Goal: Task Accomplishment & Management: Use online tool/utility

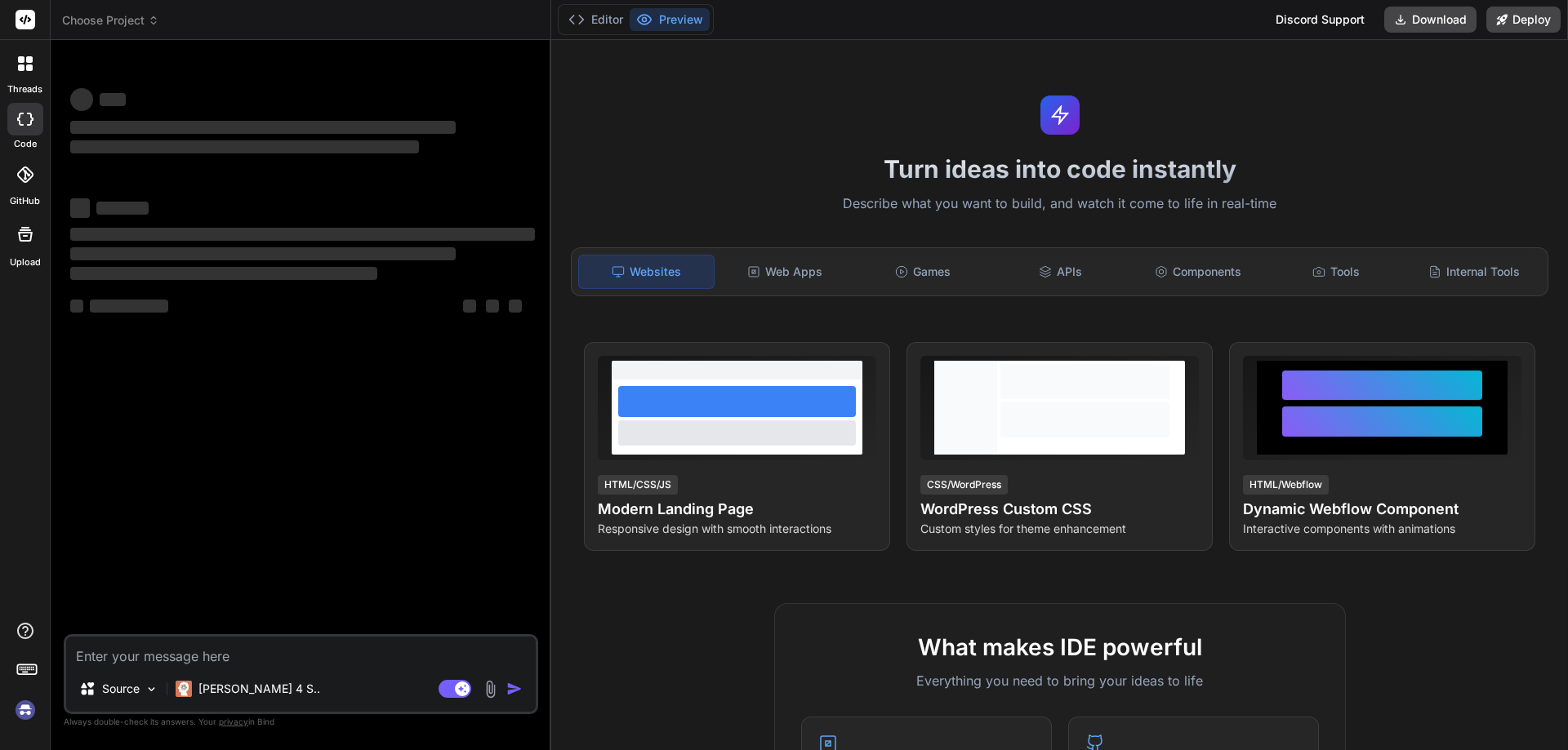
click at [28, 711] on img at bounding box center [25, 711] width 28 height 28
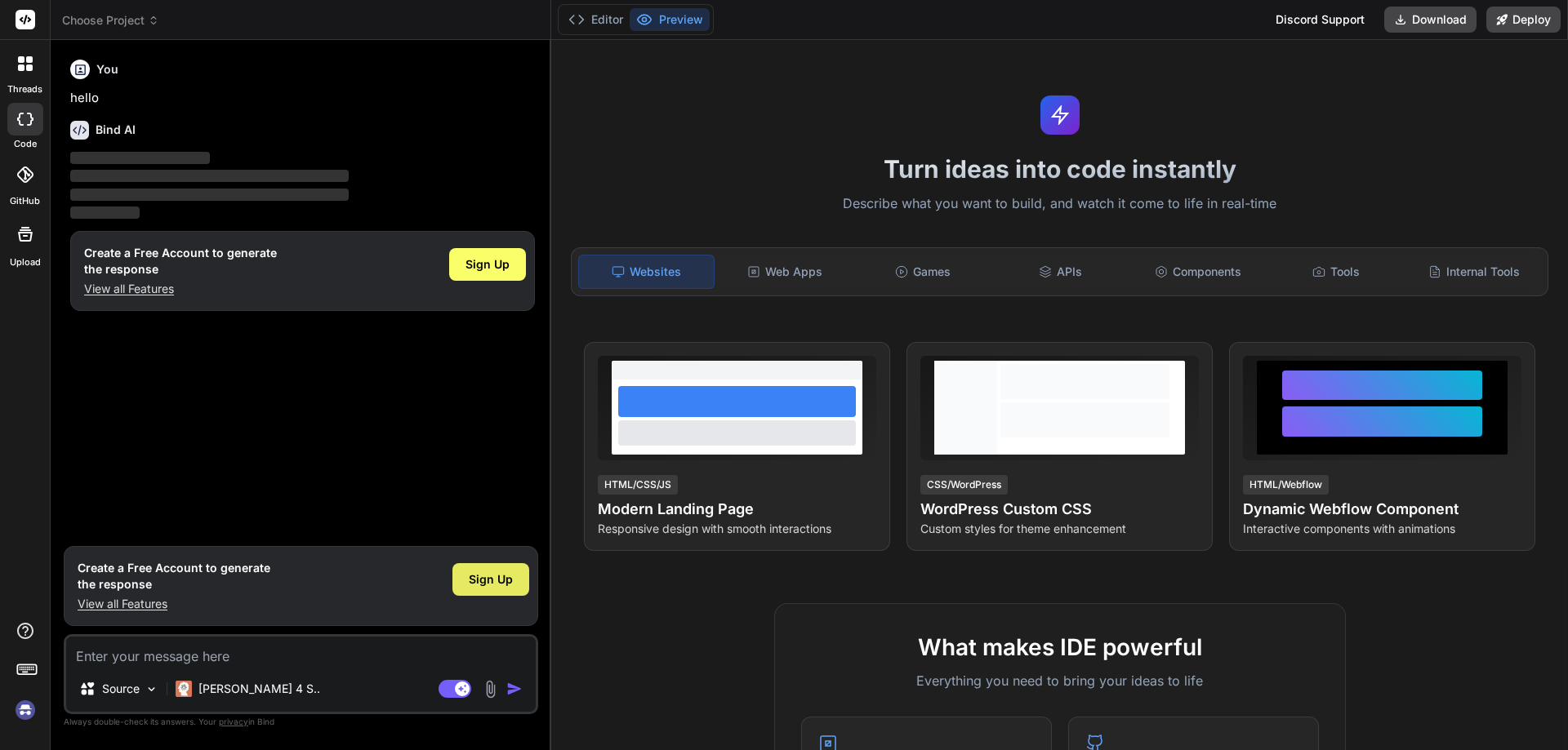
click at [491, 582] on span "Sign Up" at bounding box center [490, 579] width 44 height 16
type textarea "x"
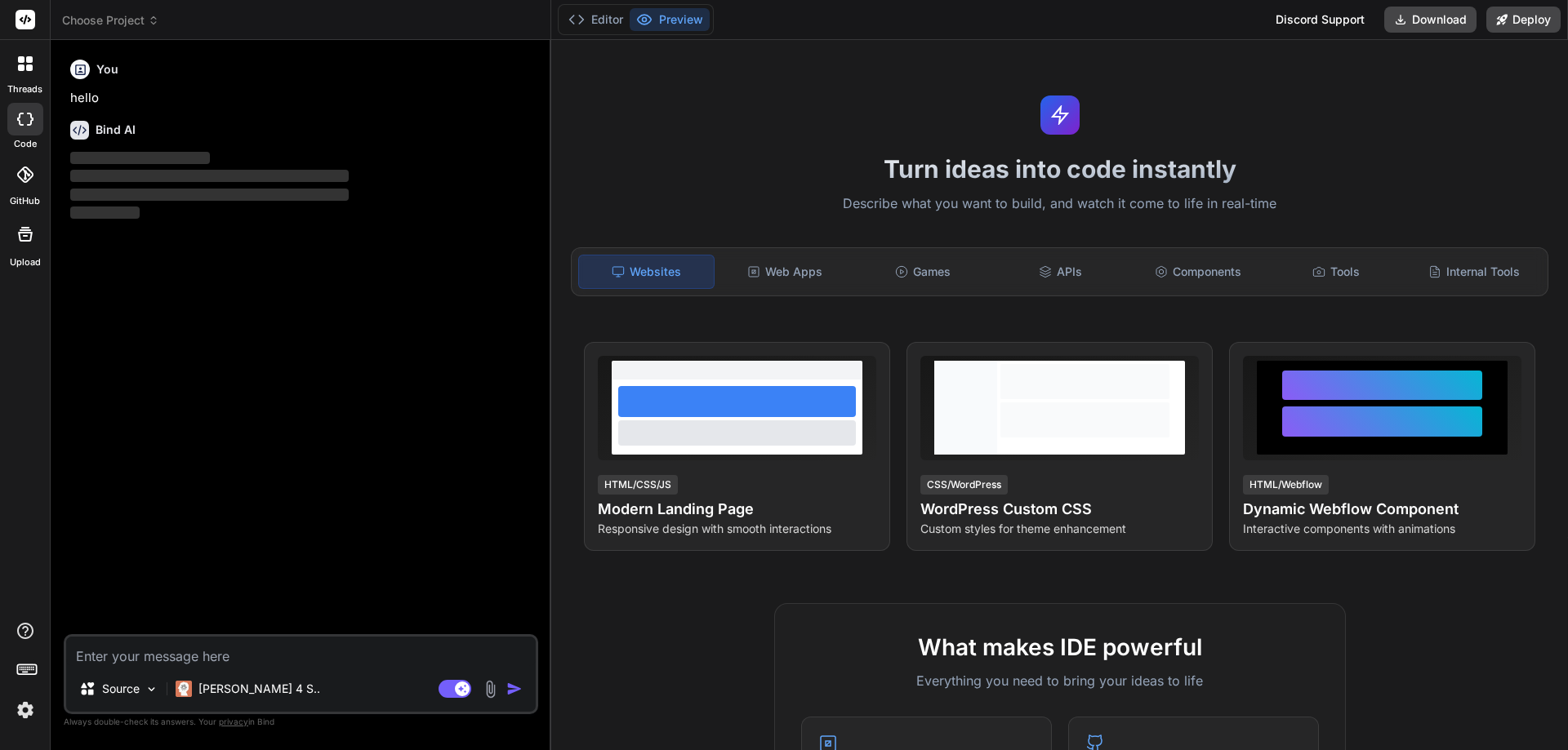
click at [22, 714] on img at bounding box center [25, 711] width 28 height 28
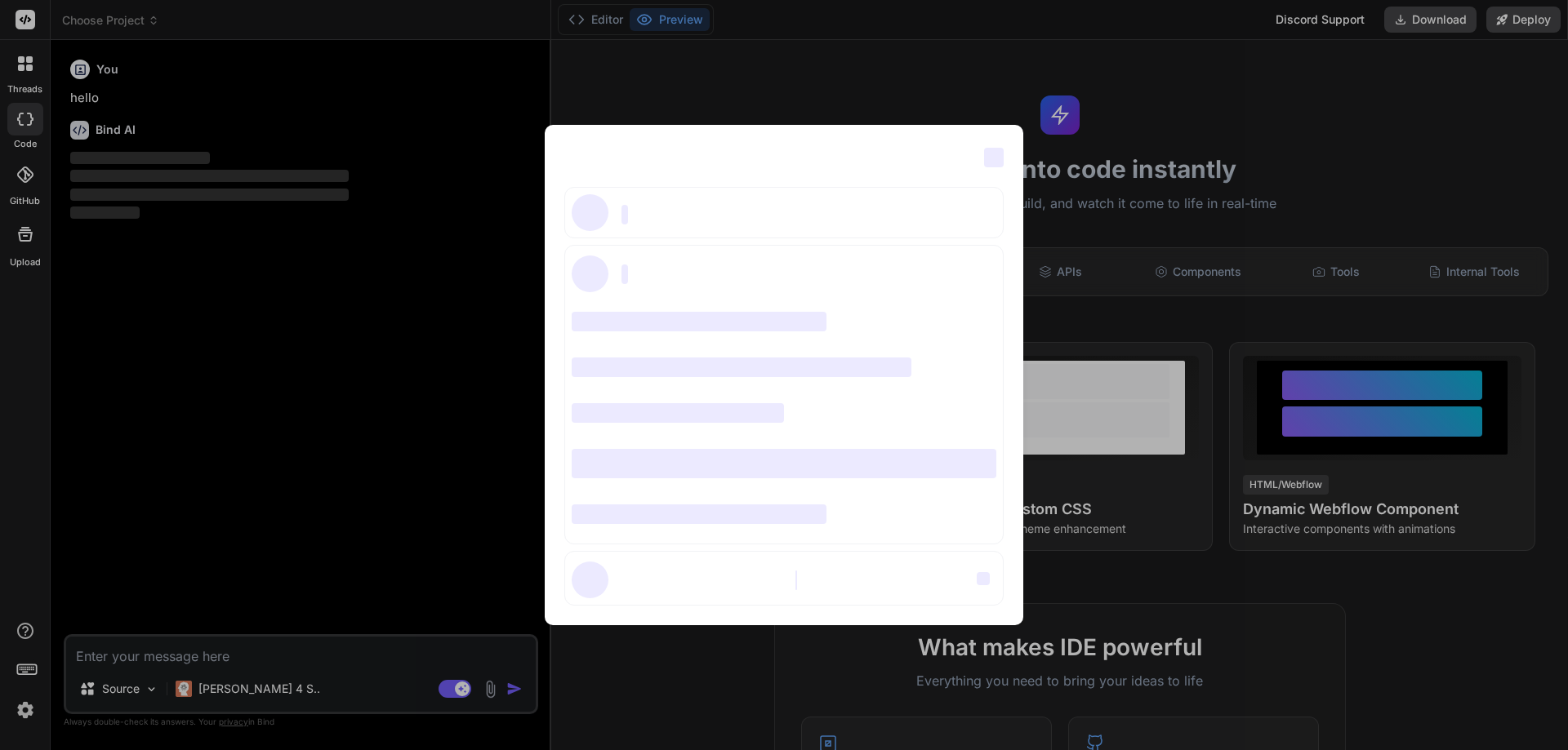
click at [228, 653] on div "‌ ‌ ‌ ‌ ‌ ‌ ‌ ‌ ‌ ‌ ‌ ‌ ‌ ‌ ‌" at bounding box center [784, 375] width 1568 height 750
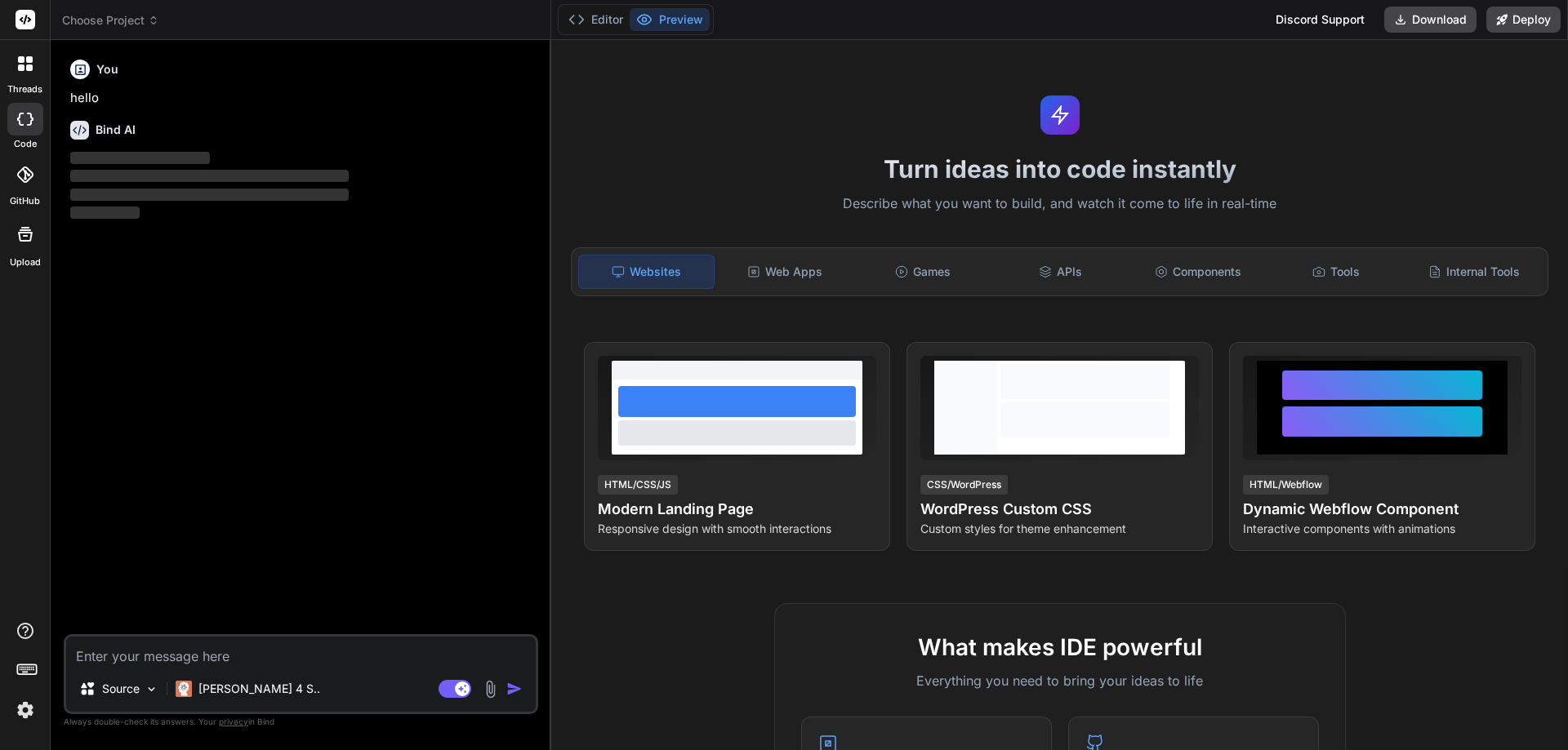
click at [191, 653] on textarea at bounding box center [301, 651] width 470 height 29
paste textarea "[ [ "Activities started on time", 28 ], null, [ "Activities started later than …"
type textarea "[ [ "Activities started on time", 28 ], null, [ "Activities started later than …"
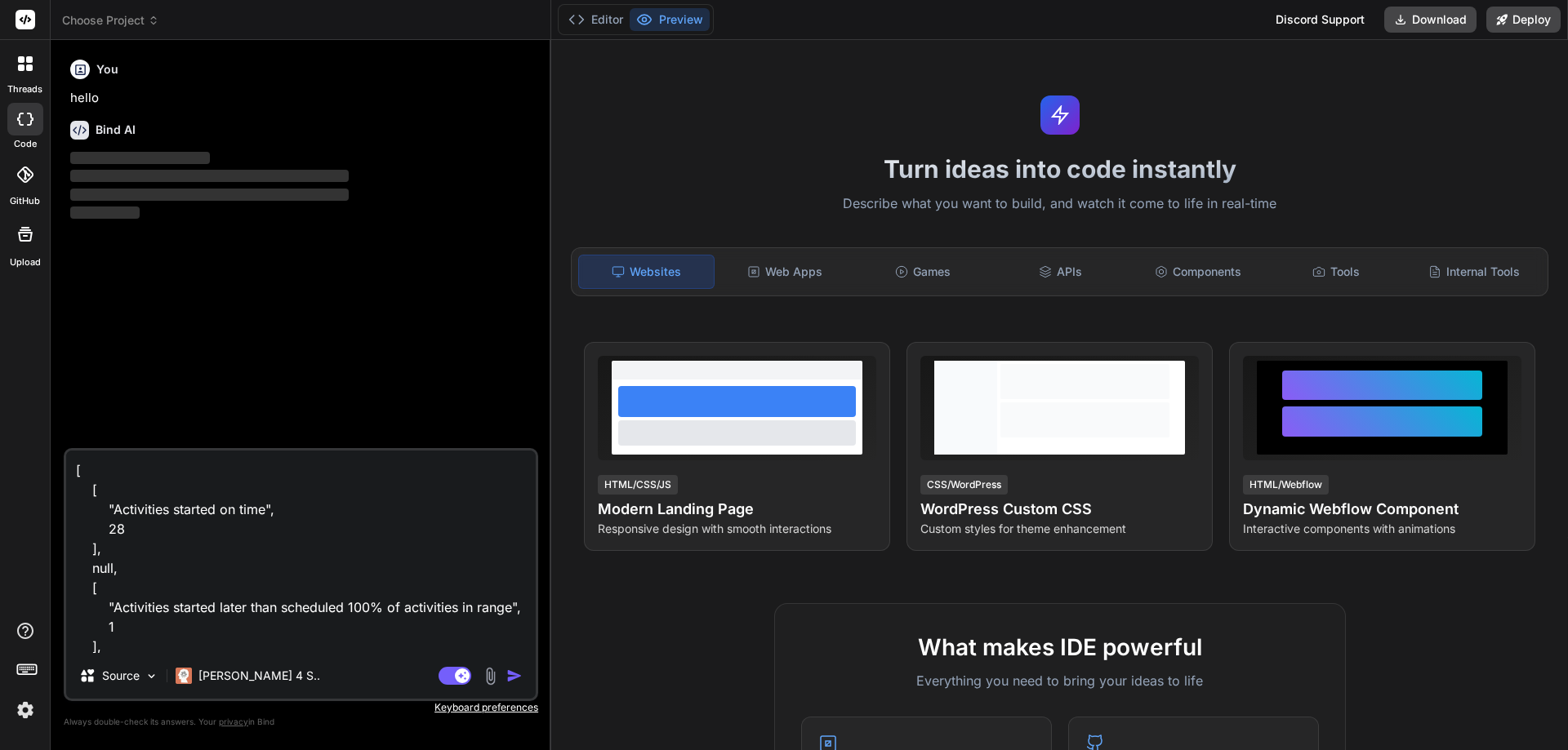
drag, startPoint x: 129, startPoint y: 525, endPoint x: 99, endPoint y: 526, distance: 30.0
click at [99, 526] on textarea "[ [ "Activities started on time", 28 ], null, [ "Activities started later than …" at bounding box center [301, 552] width 470 height 203
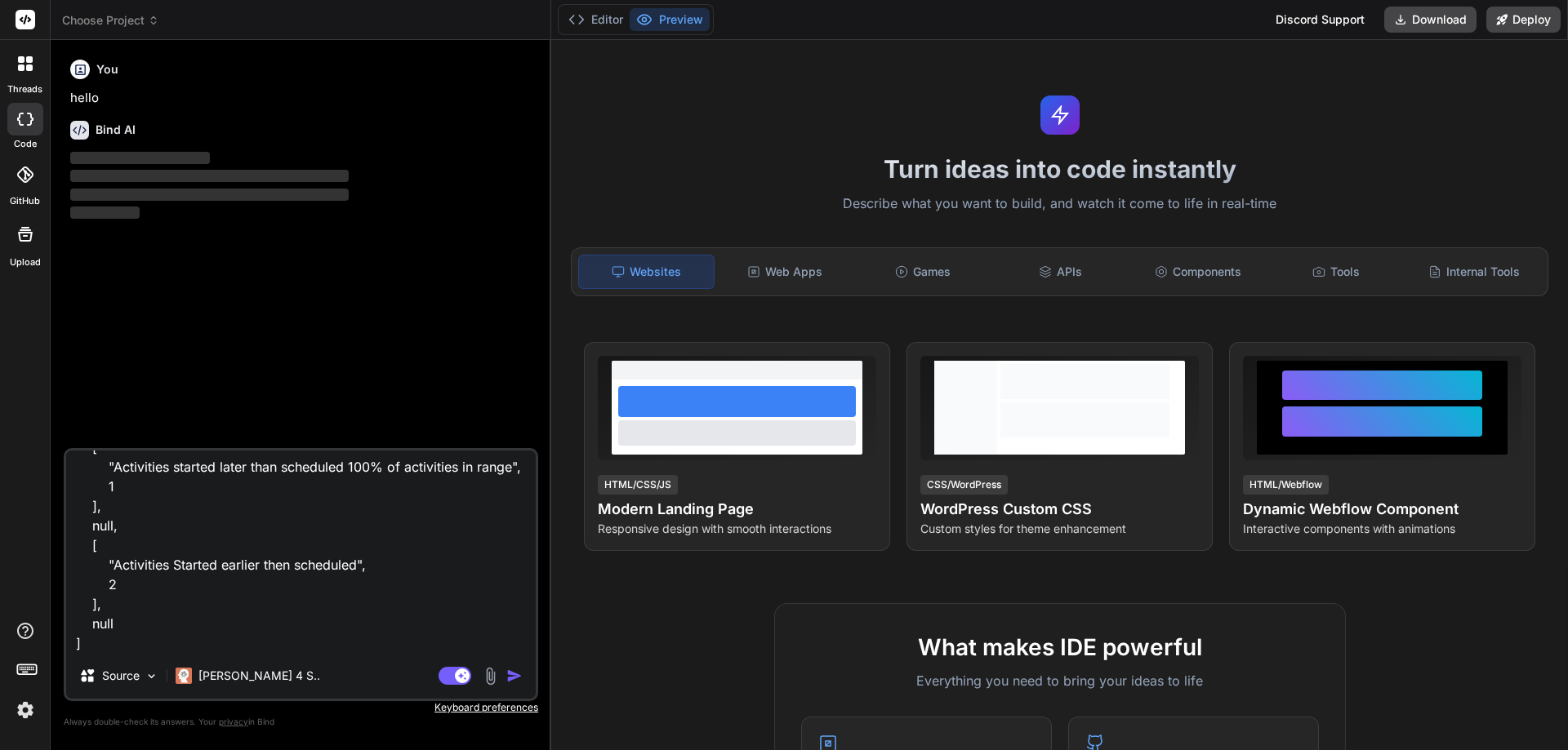
click at [144, 646] on textarea "[ [ "Activities started on time", 28 ], null, [ "Activities started later than …" at bounding box center [301, 552] width 470 height 203
type textarea "x"
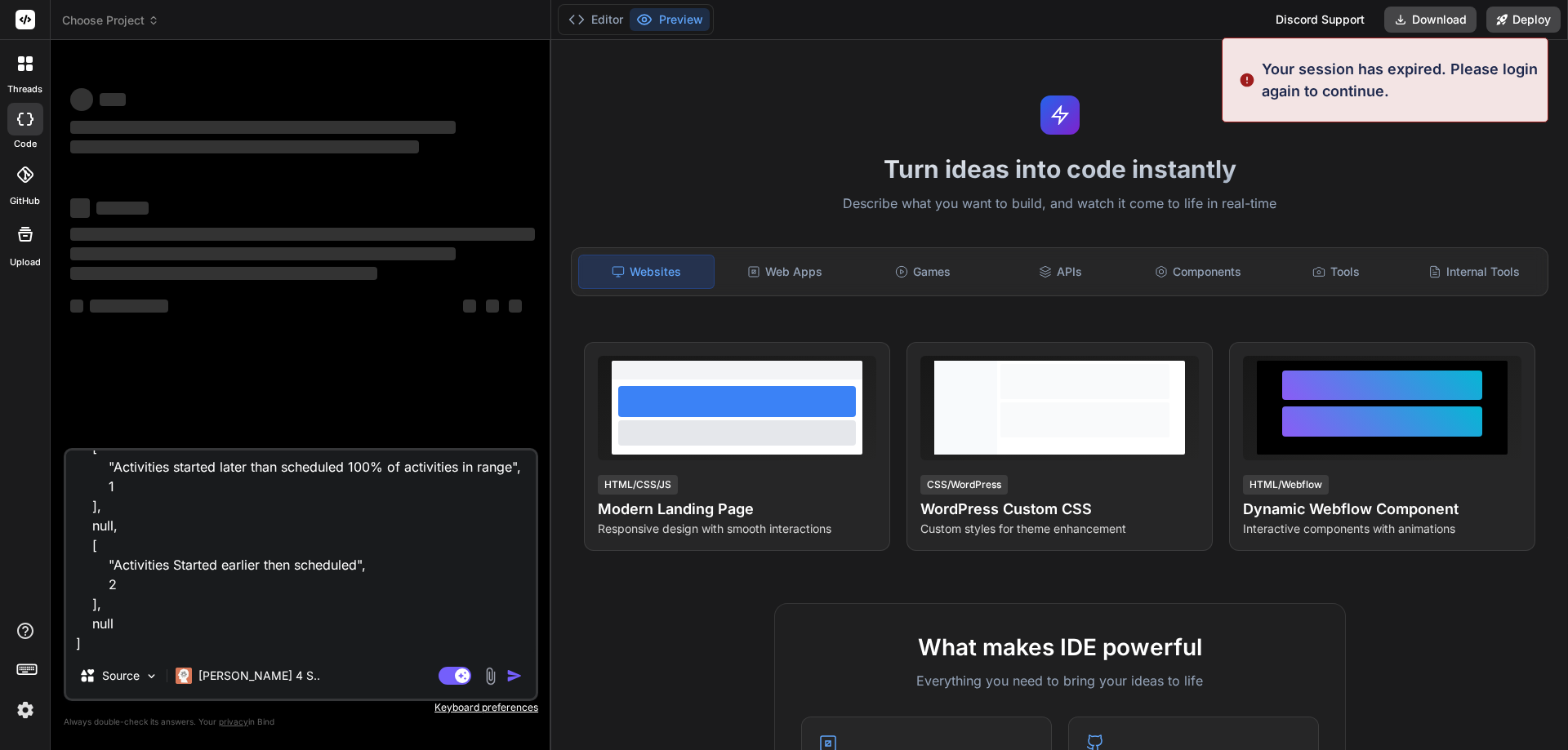
click at [143, 650] on textarea "[ [ "Activities started on time", 28 ], null, [ "Activities started later than …" at bounding box center [301, 552] width 470 height 203
type textarea "[ [ "Activities started on time", 28 ], null, [ "Activities started later than …"
type textarea "x"
type textarea "[ [ "Activities started on time", 28 ], null, [ "Activities started later than …"
type textarea "x"
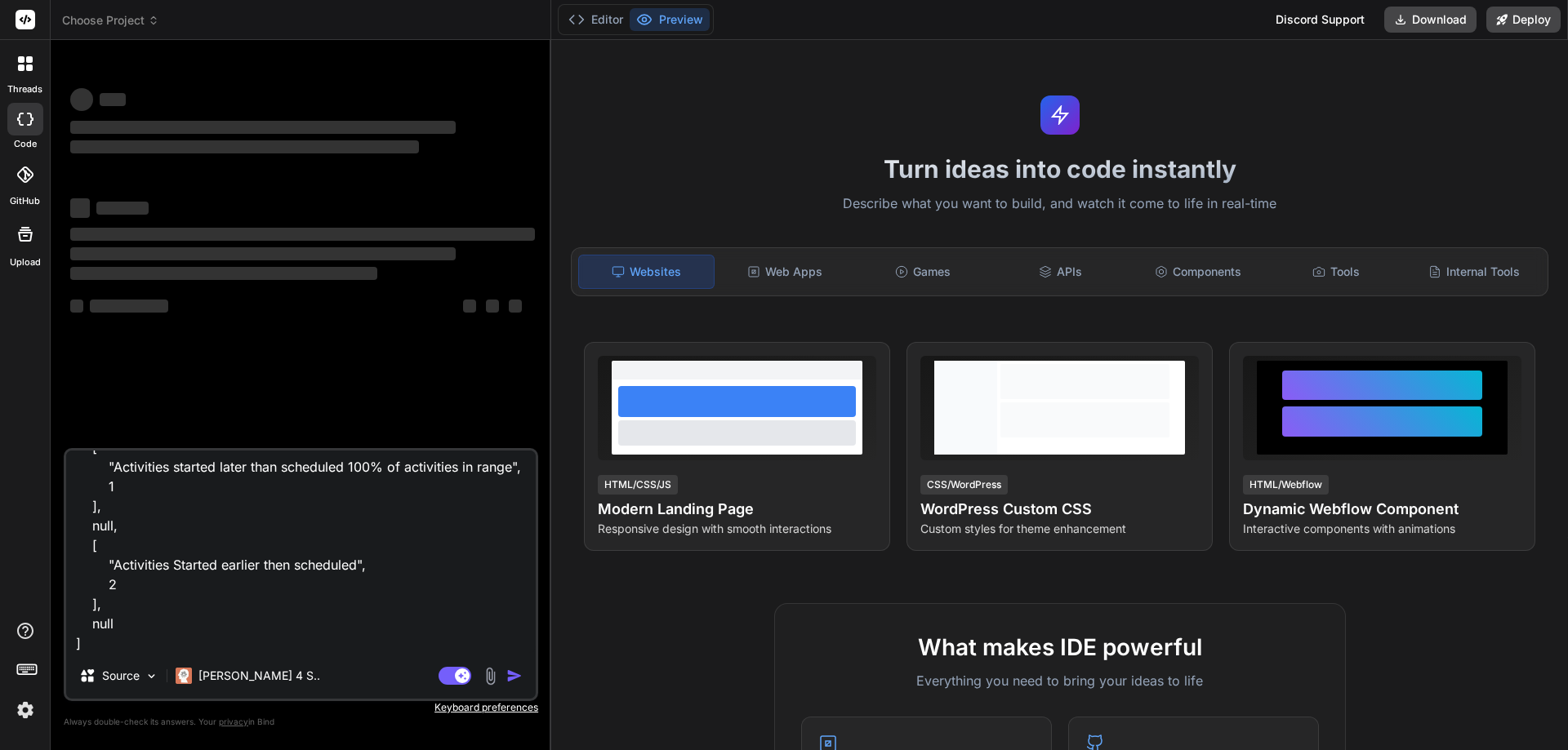
type textarea "[ [ "Activities started on time", 28 ], null, [ "Activities started later than …"
type textarea "x"
type textarea "[ [ "Activities started on time", 28 ], null, [ "Activities started later than …"
type textarea "x"
type textarea "[ [ "Activities started on time", 28 ], null, [ "Activities started later than …"
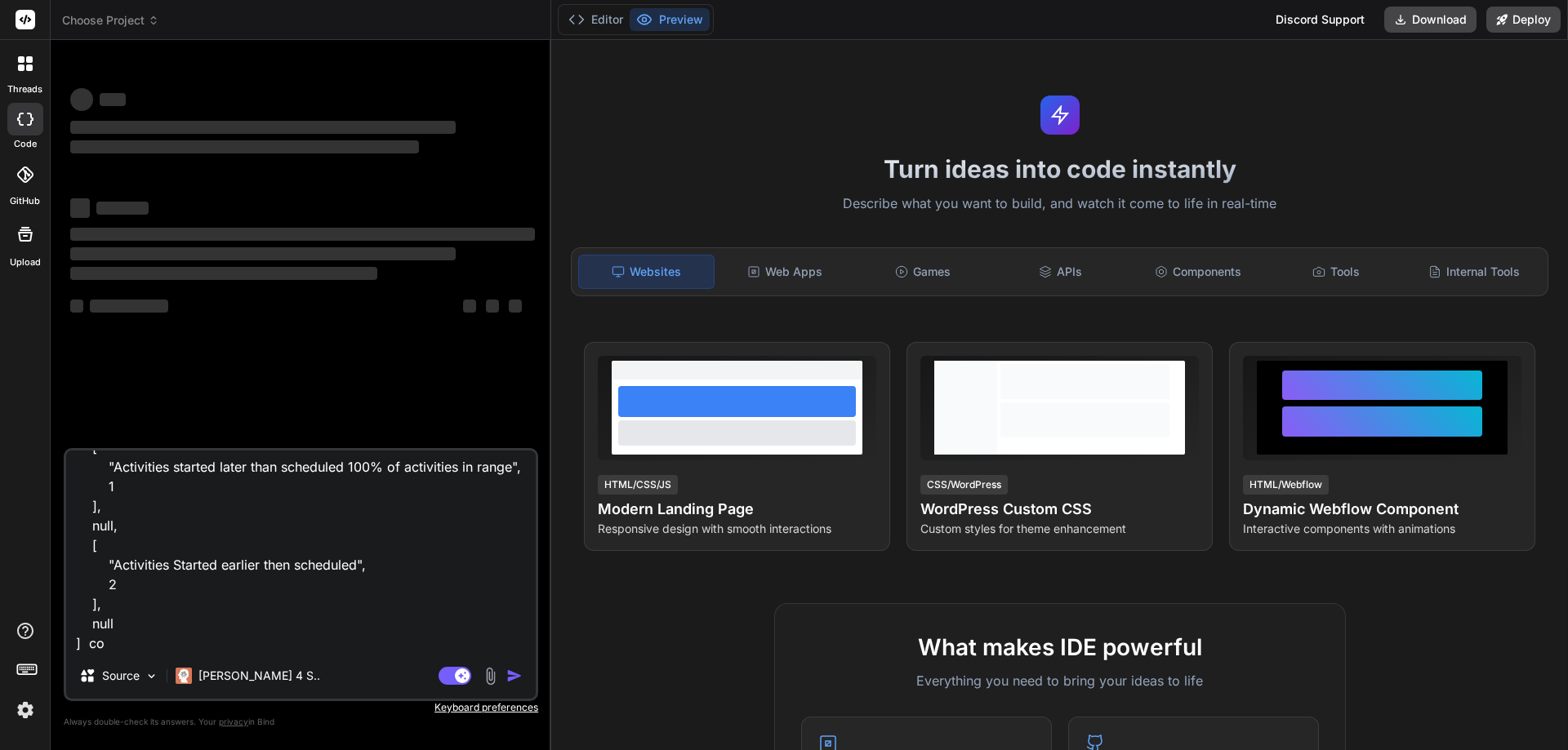
type textarea "x"
type textarea "[ [ "Activities started on time", 28 ], null, [ "Activities started later than …"
type textarea "x"
type textarea "[ [ "Activities started on time", 28 ], null, [ "Activities started later than …"
type textarea "x"
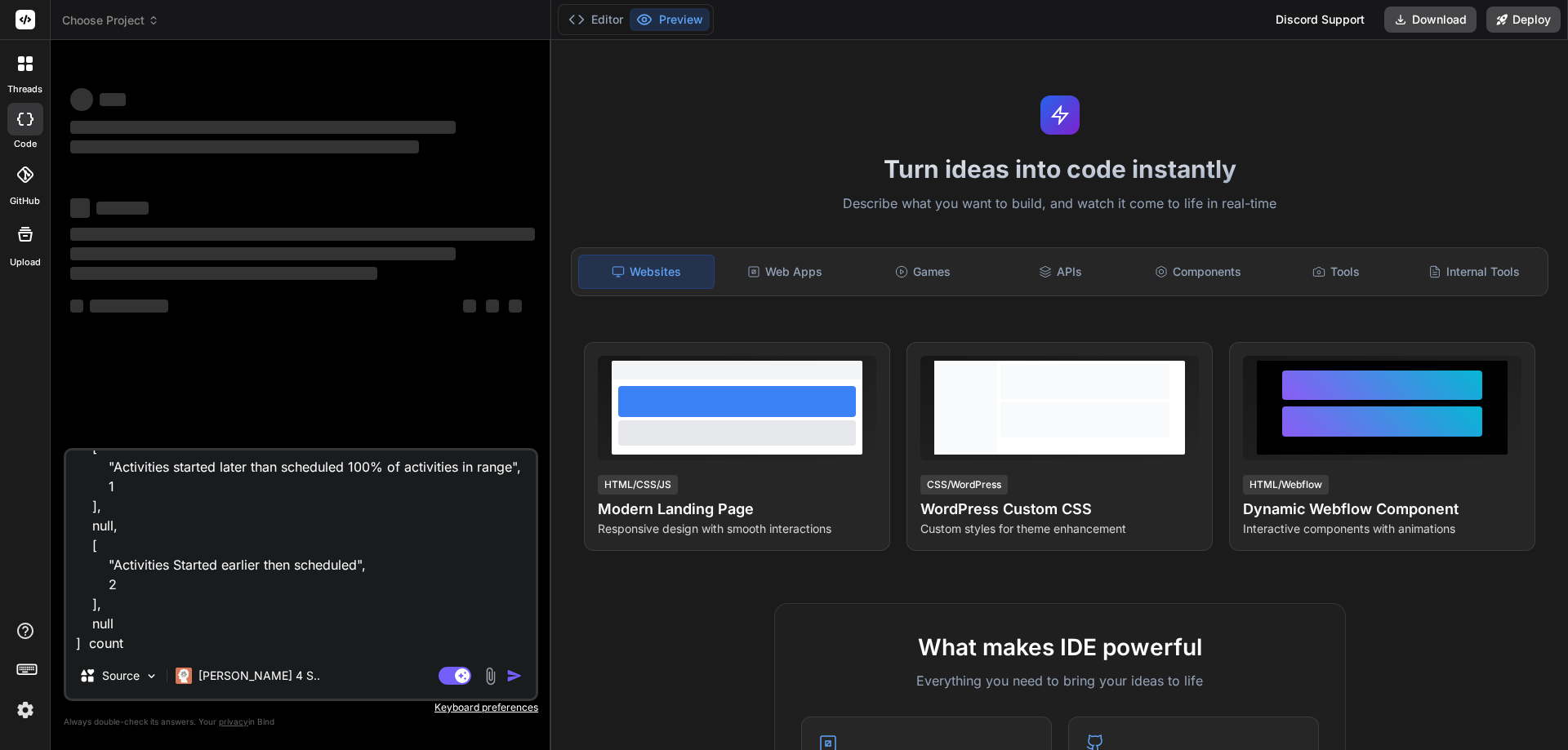
type textarea "[ [ "Activities started on time", 28 ], null, [ "Activities started later than …"
type textarea "x"
type textarea "[ [ "Activities started on time", 28 ], null, [ "Activities started later than …"
type textarea "x"
type textarea "[ [ "Activities started on time", 28 ], null, [ "Activities started later than …"
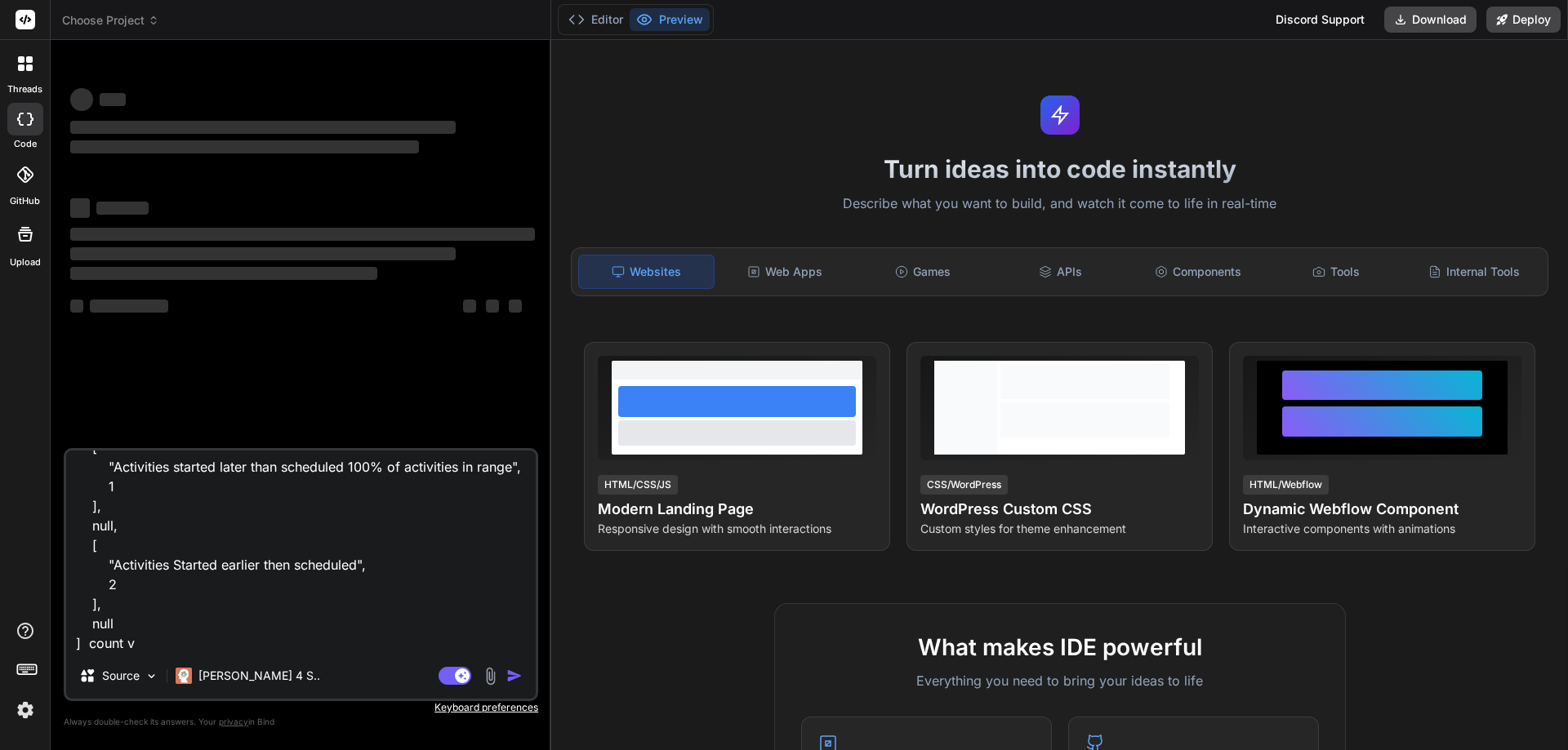
type textarea "x"
type textarea "[ [ "Activities started on time", 28 ], null, [ "Activities started later than …"
type textarea "x"
type textarea "[ [ "Activities started on time", 28 ], null, [ "Activities started later than …"
type textarea "x"
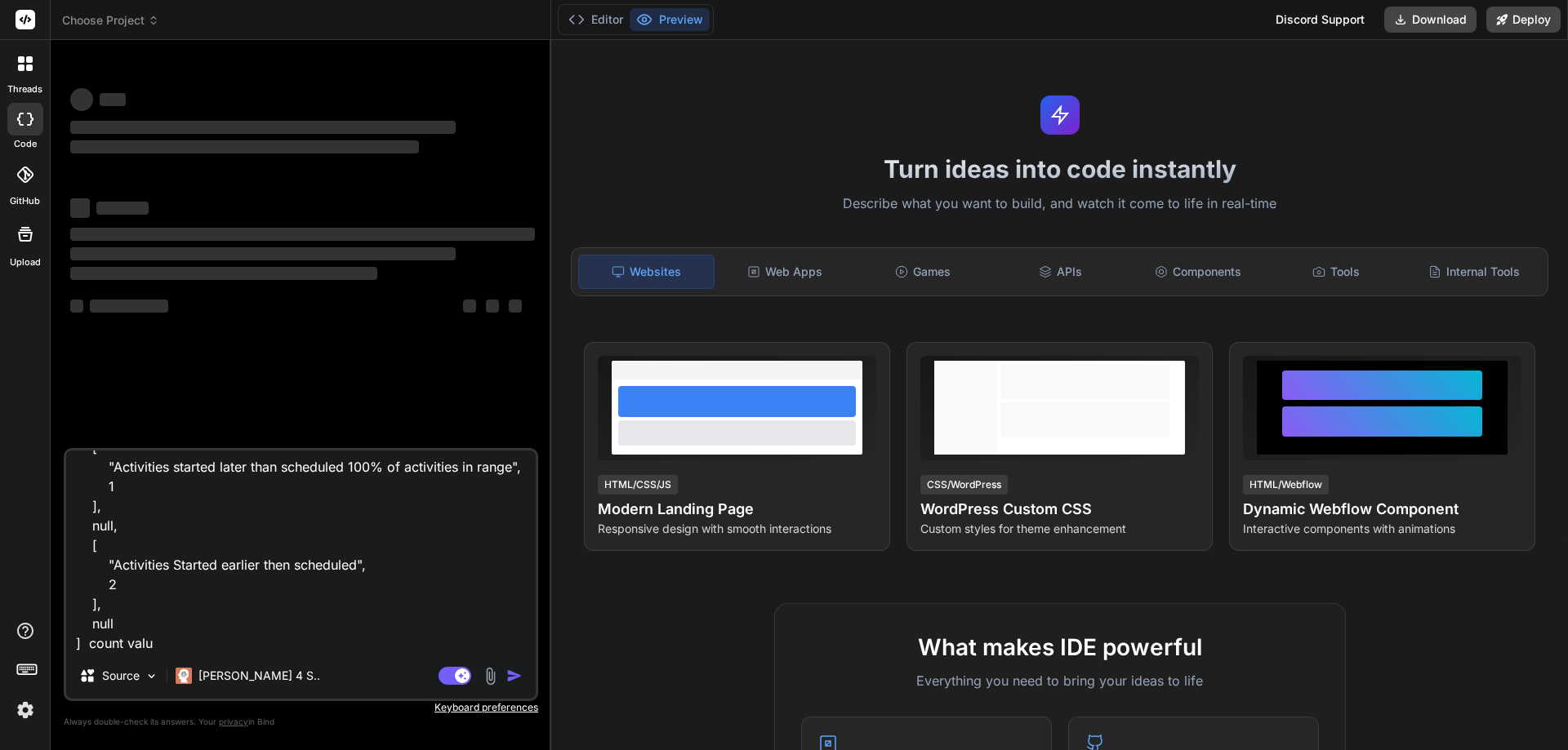
type textarea "[ [ "Activities started on time", 28 ], null, [ "Activities started later than …"
type textarea "x"
type textarea "[ [ "Activities started on time", 28 ], null, [ "Activities started later than …"
type textarea "x"
paste textarea "28"
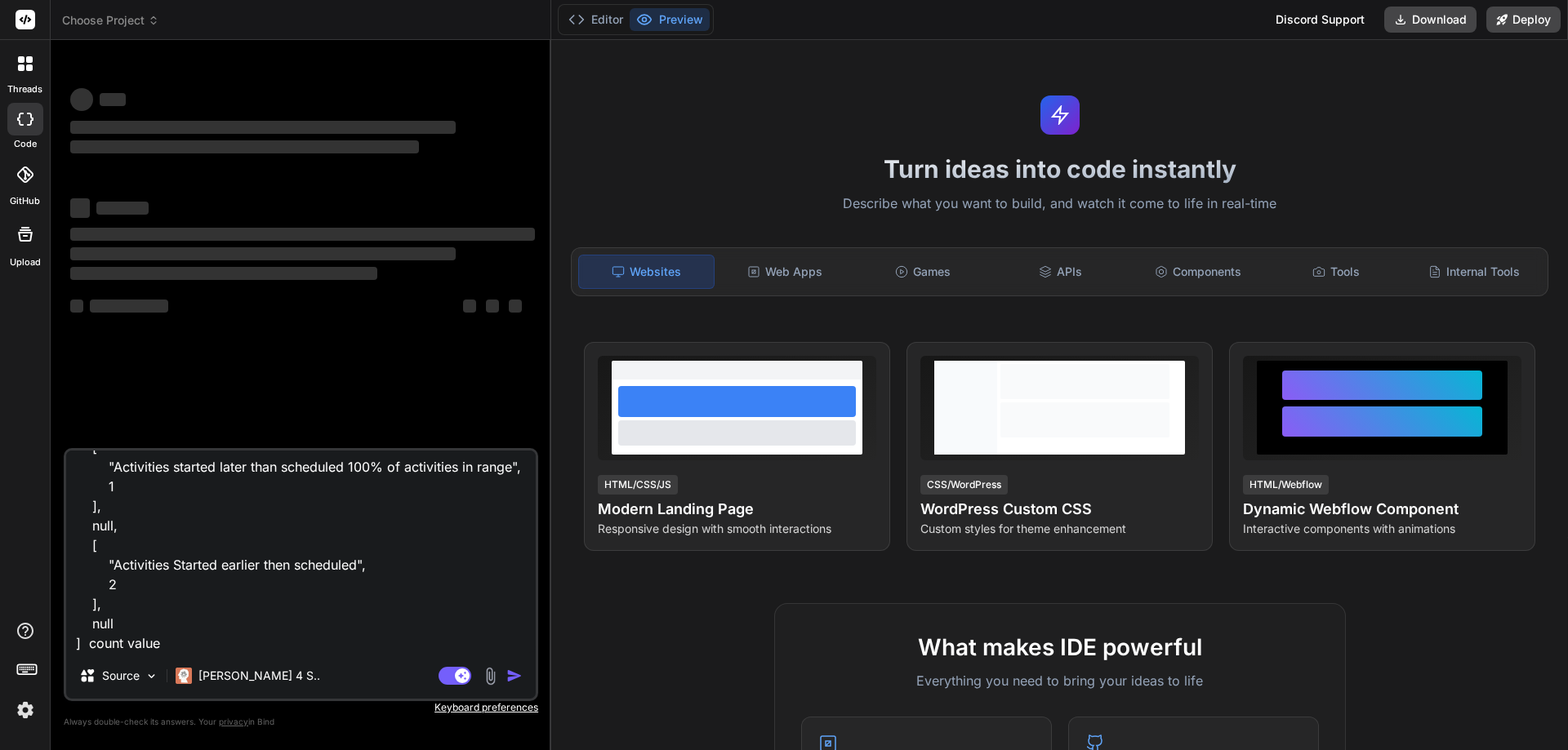
type textarea "[ [ "Activities started on time", 28 ], null, [ "Activities started later than …"
type textarea "x"
click at [169, 647] on textarea "[ [ "Activities started on time", 28 ], null, [ "Activities started later than …" at bounding box center [301, 552] width 470 height 203
type textarea "[ [ "Activities started on time", 28 ], null, [ "Activities started later than …"
type textarea "x"
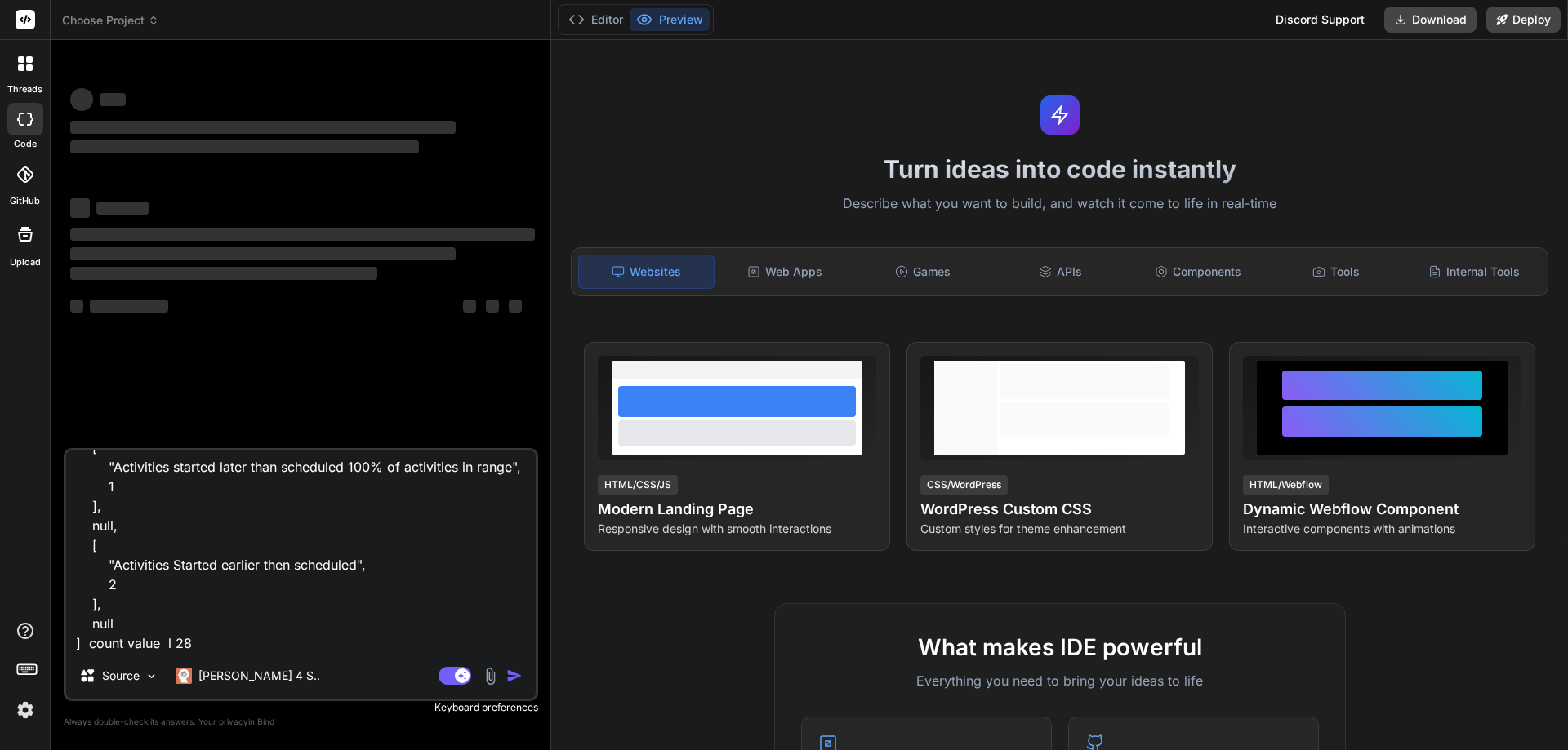
type textarea "[ [ "Activities started on time", 28 ], null, [ "Activities started later than …"
type textarea "x"
type textarea "[ [ "Activities started on time", 28 ], null, [ "Activities started later than …"
type textarea "x"
type textarea "[ [ "Activities started on time", 28 ], null, [ "Activities started later than …"
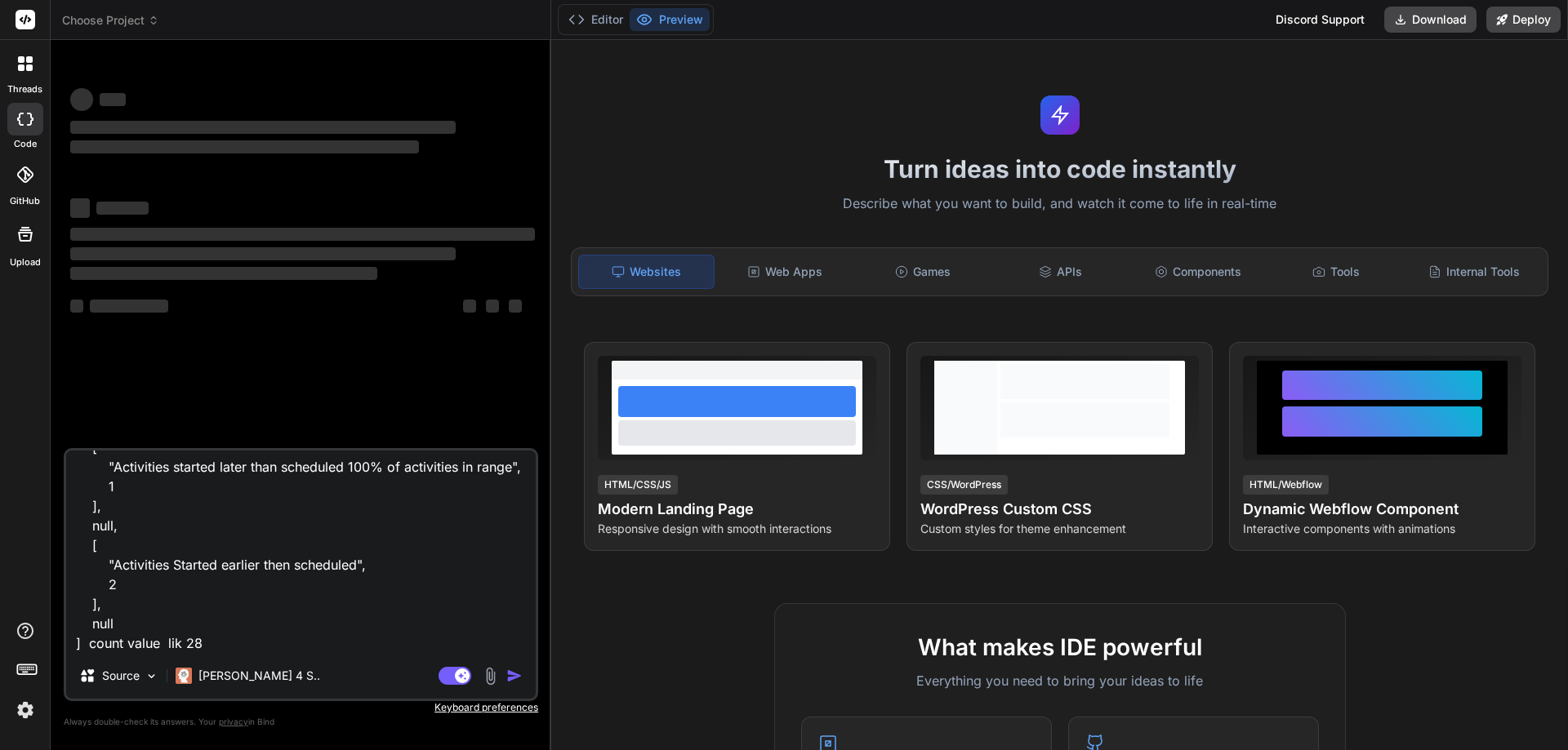
type textarea "x"
type textarea "[ [ "Activities started on time", 28 ], null, [ "Activities started later than …"
type textarea "x"
click at [269, 638] on textarea "[ [ "Activities started on time", 28 ], null, [ "Activities started later than …" at bounding box center [301, 552] width 470 height 203
type textarea "[ [ "Activities started on time", 28 ], null, [ "Activities started later than …"
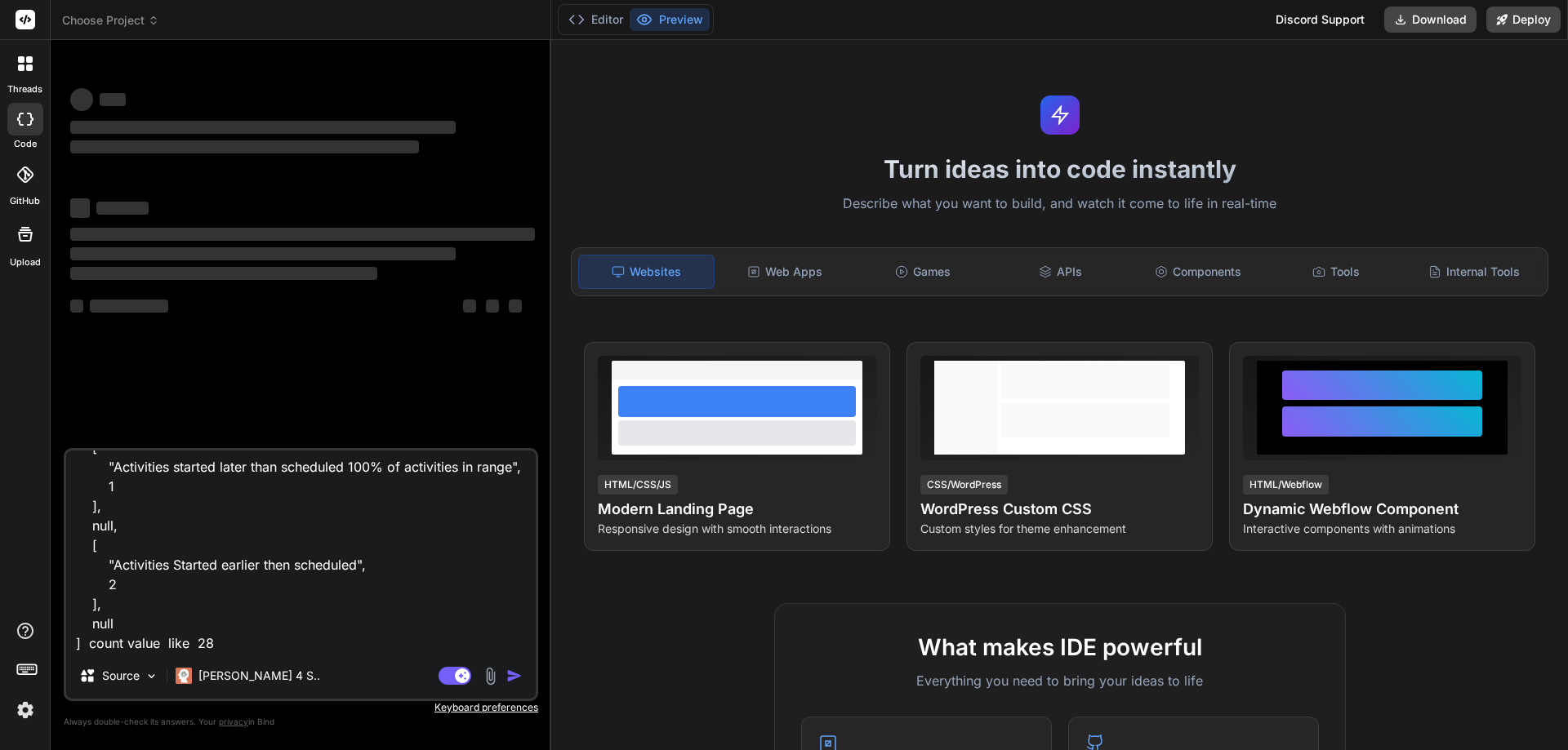
type textarea "x"
type textarea "[ [ "Activities started on time", 28 ], null, [ "Activities started later than …"
type textarea "x"
type textarea "[ [ "Activities started on time", 28 ], null, [ "Activities started later than …"
type textarea "x"
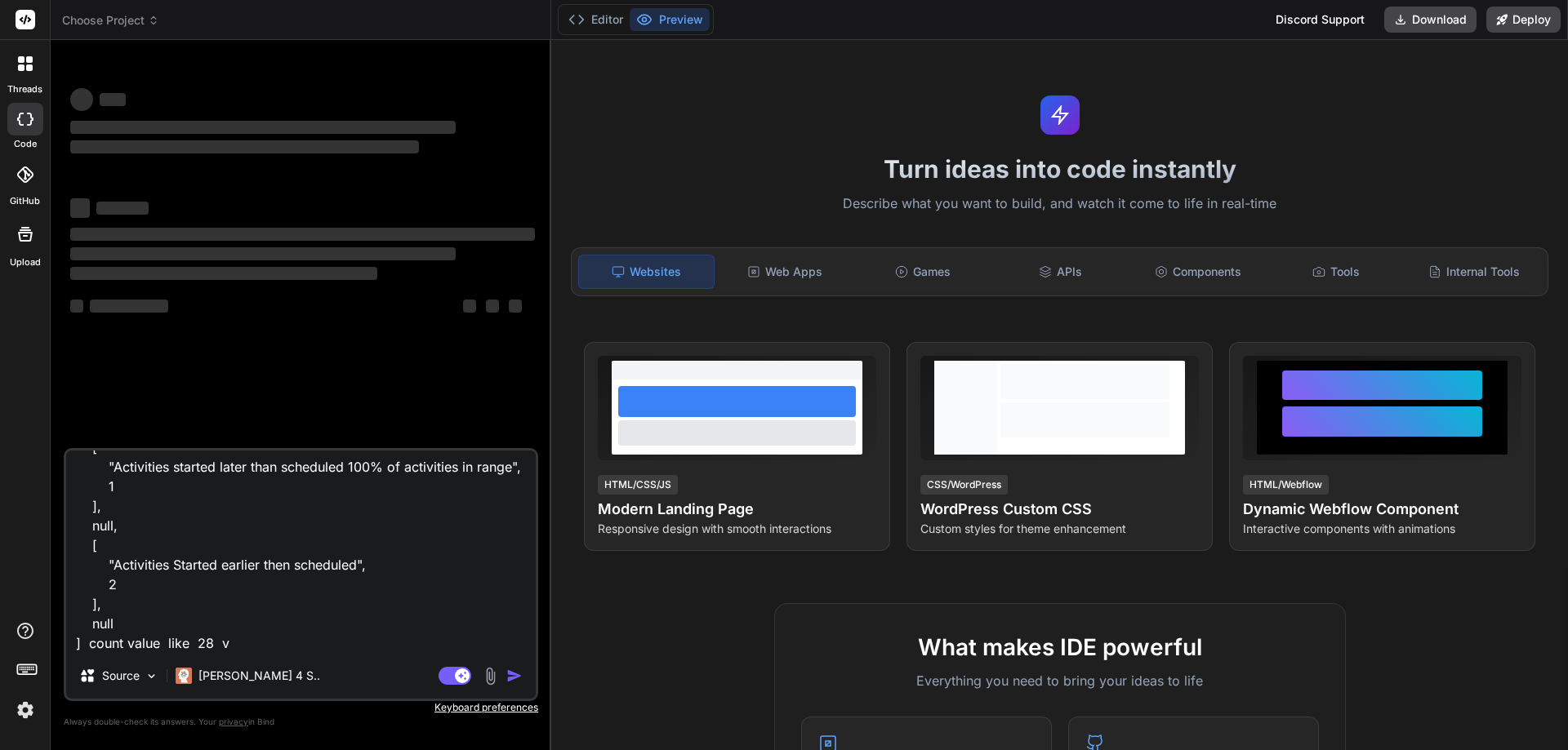
type textarea "[ [ "Activities started on time", 28 ], null, [ "Activities started later than …"
type textarea "x"
paste textarea "data.forEach((item)=>{ let obj ={ count1: item[1].map((el,index)=> { if(index%2…"
type textarea "[ [ "Activities started on time", 28 ], null, [ "Activities started later than …"
type textarea "x"
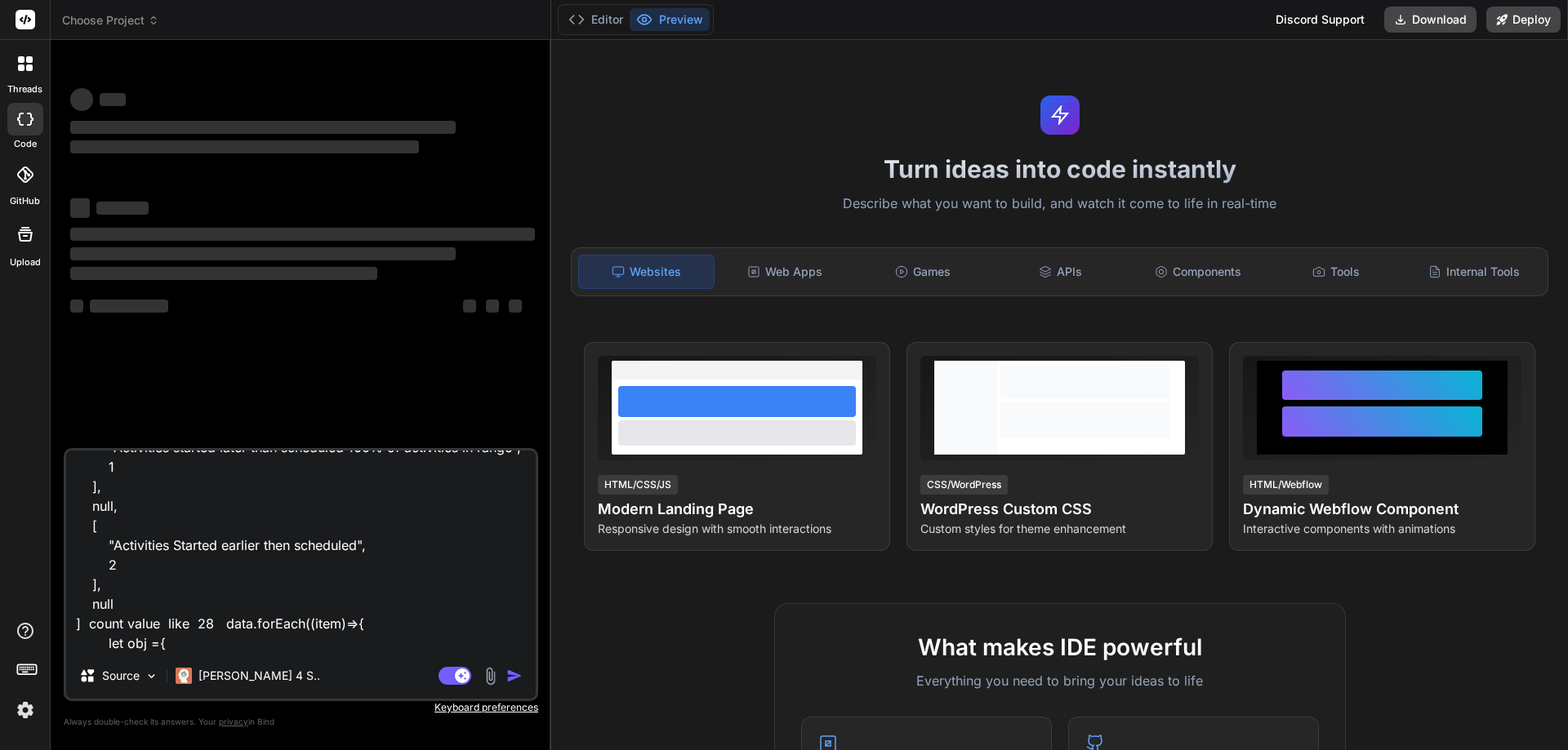
scroll to position [315, 0]
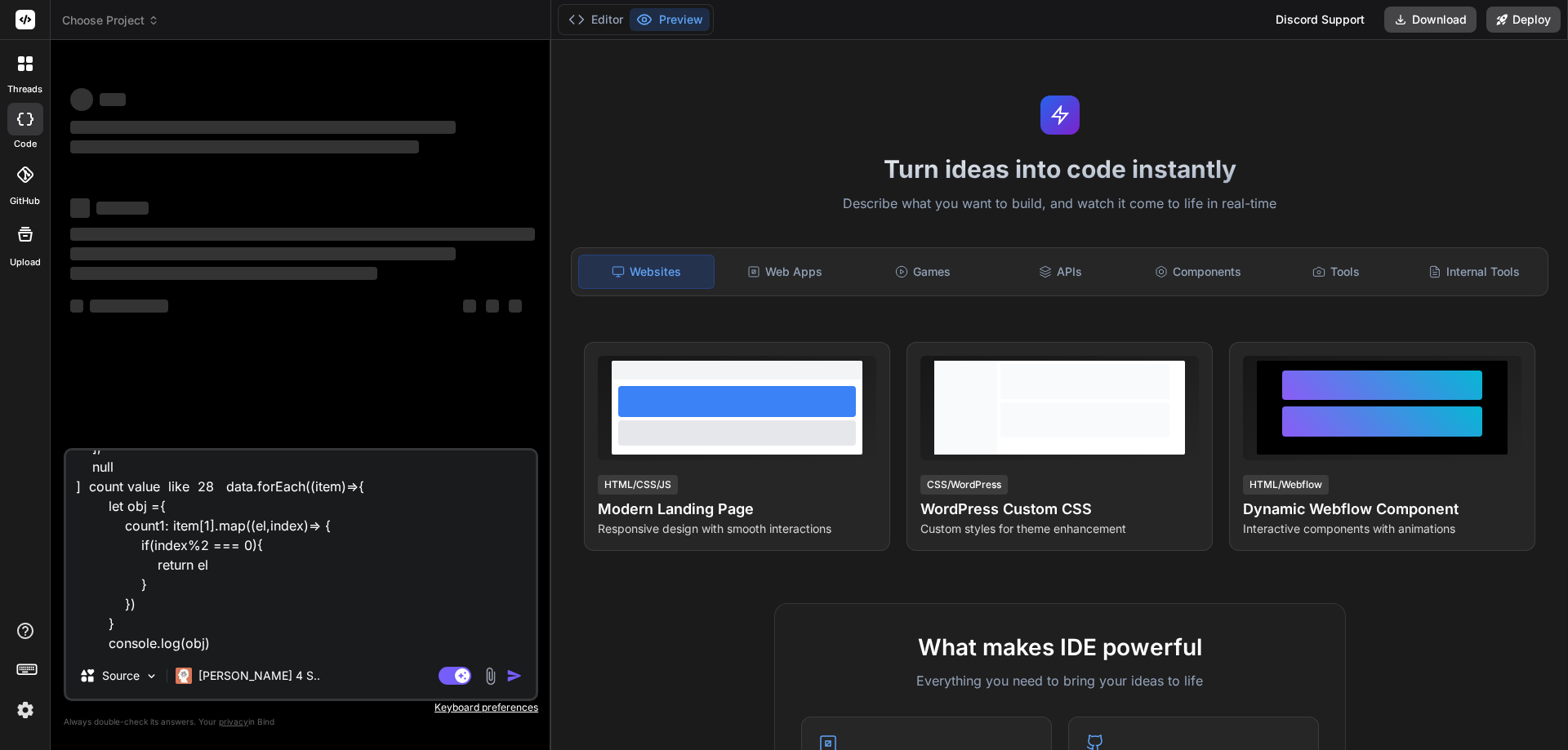
type textarea "[ [ "Activities started on time", 28 ], null, [ "Activities started later than …"
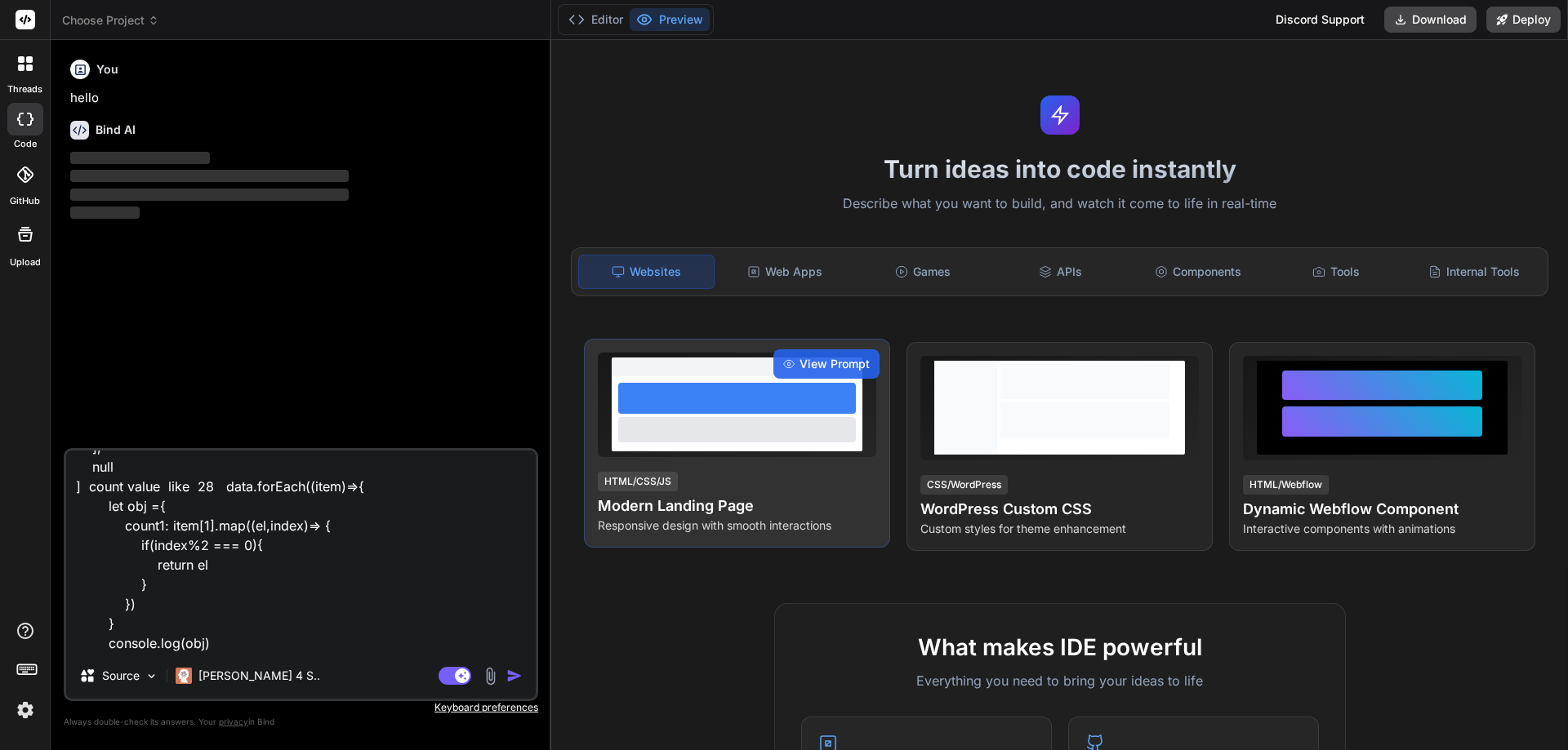
type textarea "x"
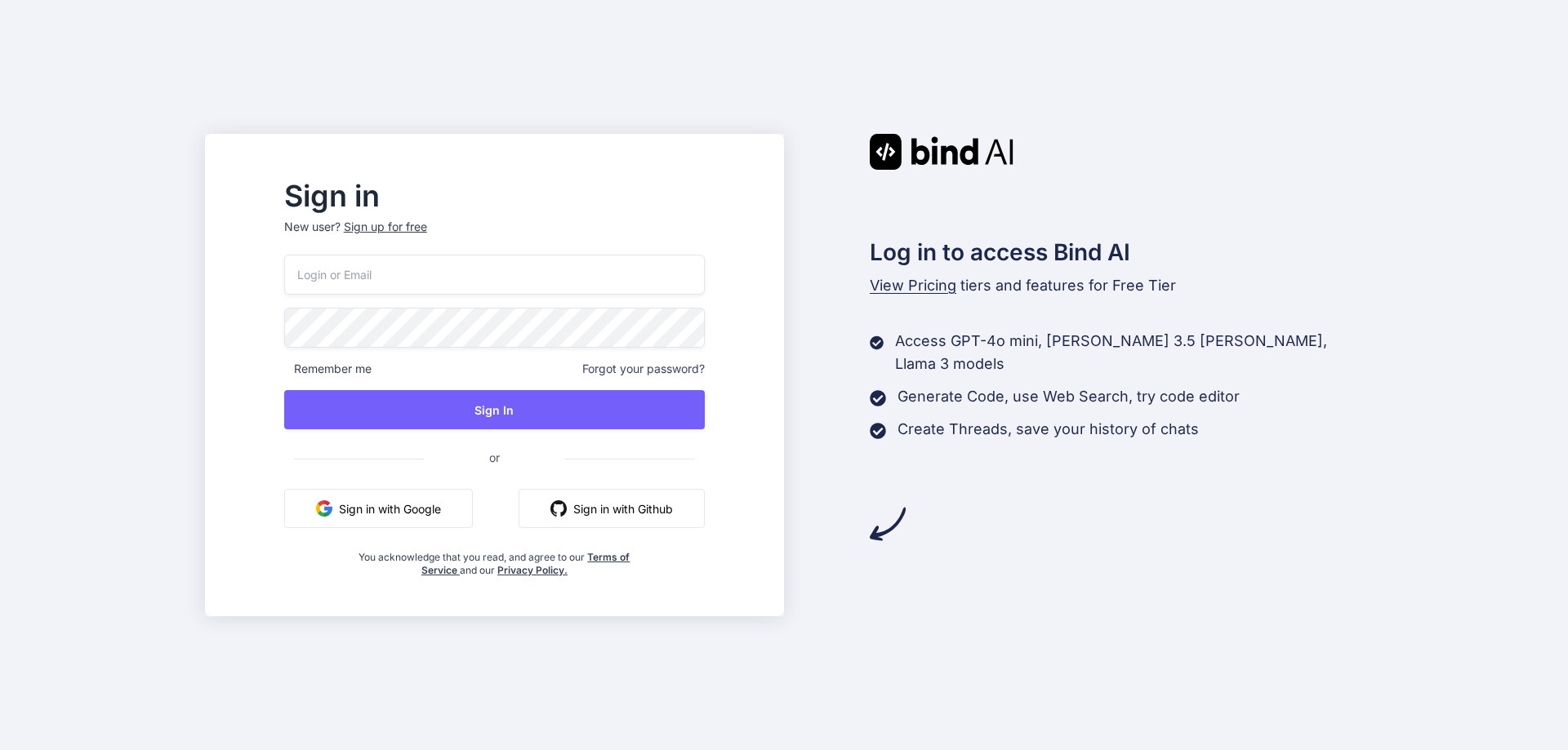
click at [508, 277] on input "email" at bounding box center [495, 274] width 421 height 40
type input "[EMAIL_ADDRESS][DOMAIN_NAME]"
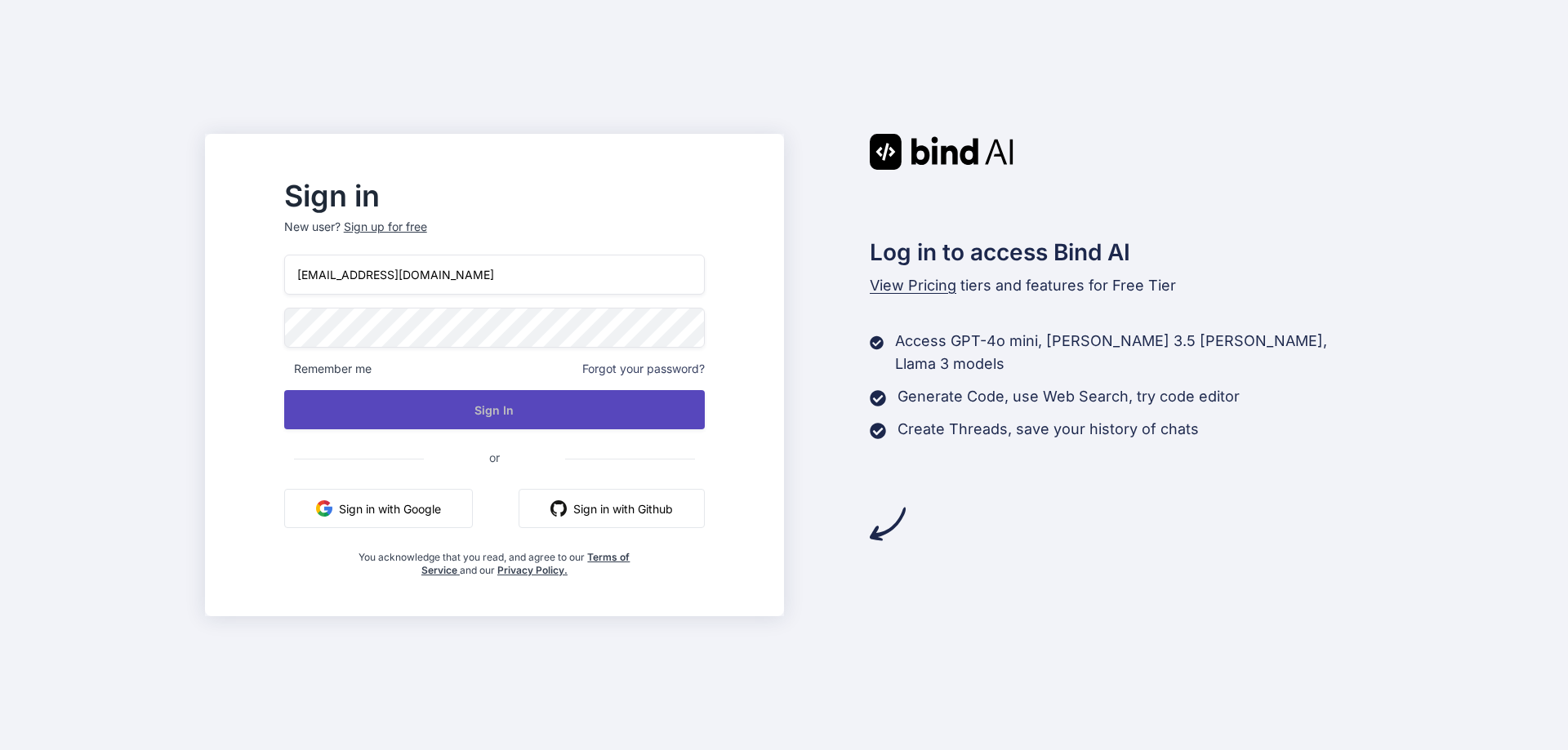
click at [535, 409] on button "Sign In" at bounding box center [495, 410] width 421 height 39
click at [539, 404] on button "Sign In" at bounding box center [495, 410] width 421 height 39
